Goal: Find specific page/section: Find specific page/section

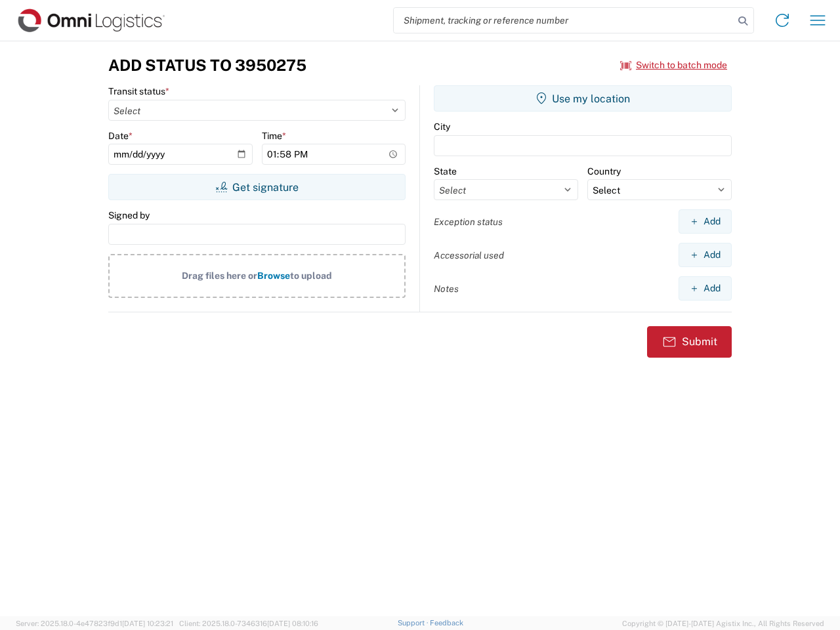
click at [564, 20] on input "search" at bounding box center [564, 20] width 340 height 25
click at [743, 21] on icon at bounding box center [743, 21] width 18 height 18
click at [782, 20] on icon at bounding box center [782, 20] width 21 height 21
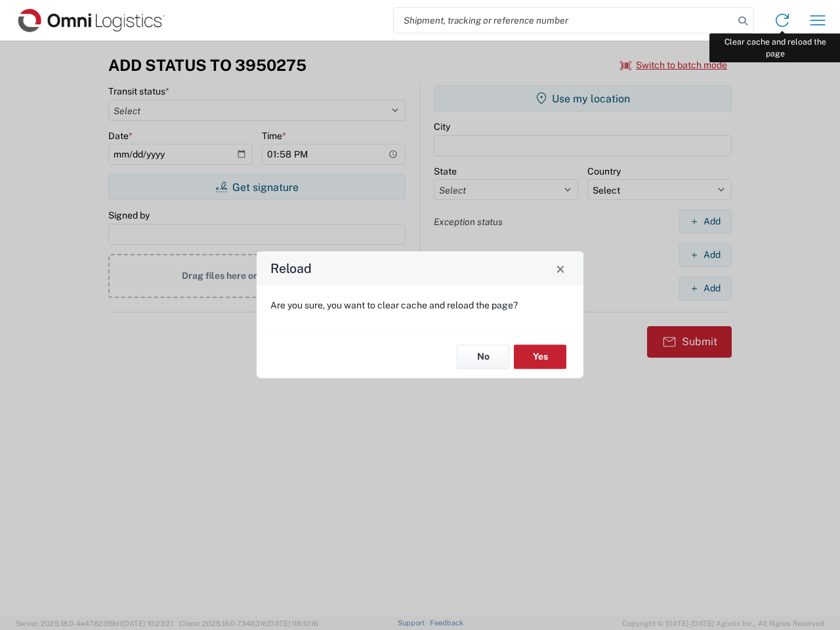
click at [818, 20] on div "Reload Are you sure, you want to clear cache and reload the page? No Yes" at bounding box center [420, 315] width 840 height 630
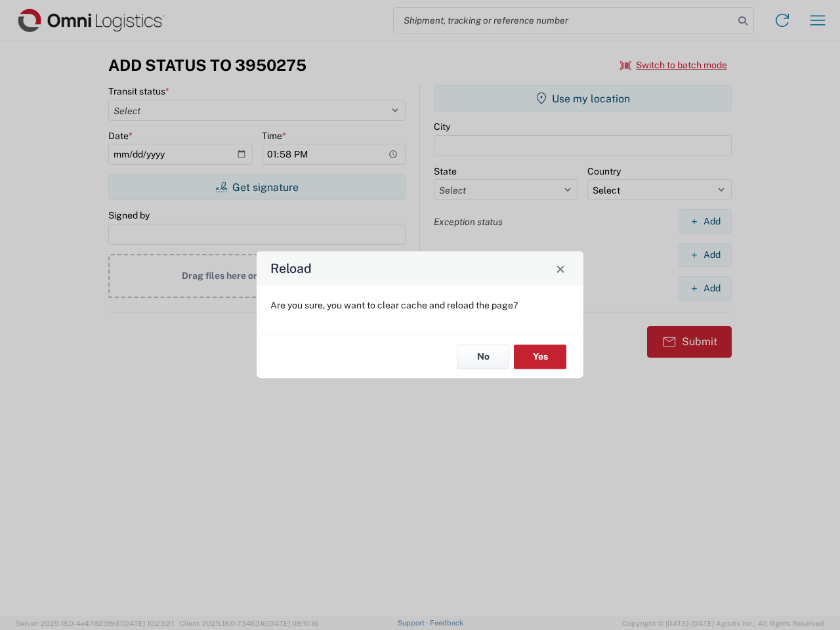
click at [674, 65] on div "Reload Are you sure, you want to clear cache and reload the page? No Yes" at bounding box center [420, 315] width 840 height 630
click at [257, 187] on div "Reload Are you sure, you want to clear cache and reload the page? No Yes" at bounding box center [420, 315] width 840 height 630
click at [583, 98] on div "Reload Are you sure, you want to clear cache and reload the page? No Yes" at bounding box center [420, 315] width 840 height 630
click at [705, 221] on div "Reload Are you sure, you want to clear cache and reload the page? No Yes" at bounding box center [420, 315] width 840 height 630
click at [705, 255] on div "Reload Are you sure, you want to clear cache and reload the page? No Yes" at bounding box center [420, 315] width 840 height 630
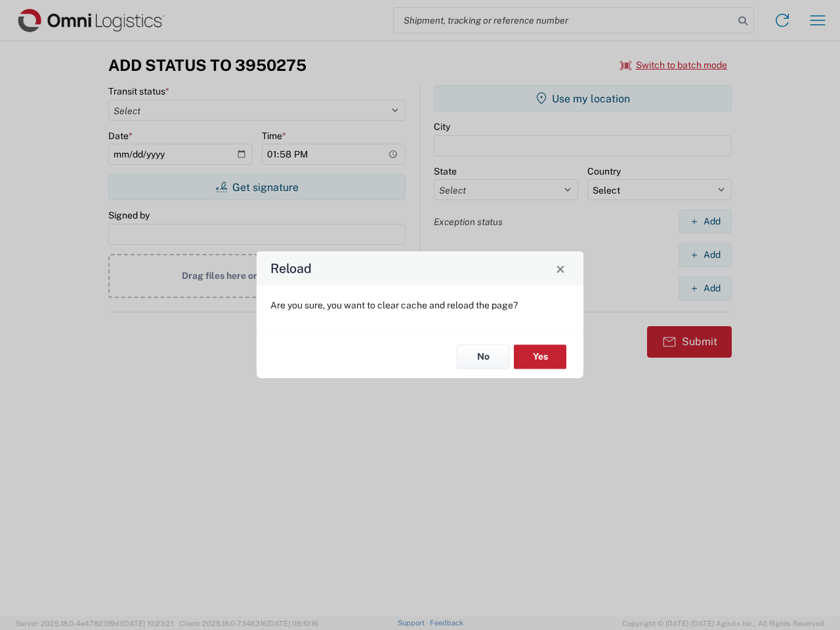
click at [705, 288] on div "Reload Are you sure, you want to clear cache and reload the page? No Yes" at bounding box center [420, 315] width 840 height 630
